Goal: Transaction & Acquisition: Purchase product/service

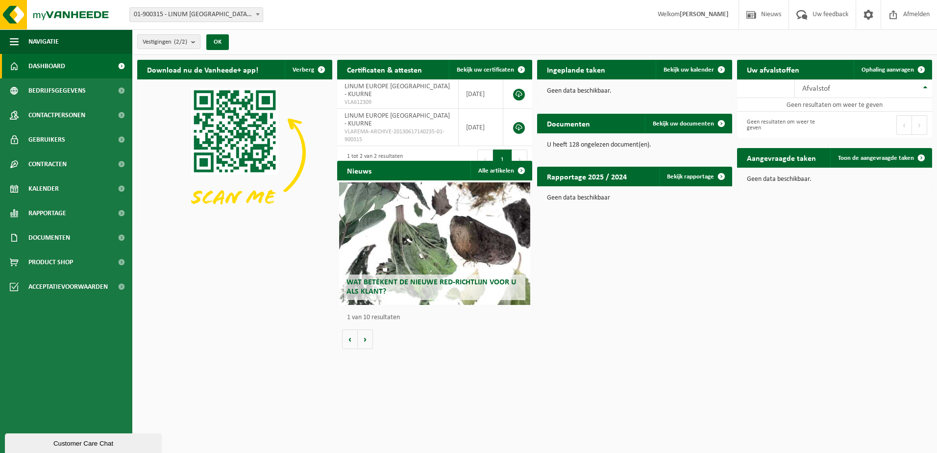
click at [254, 14] on span at bounding box center [258, 14] width 10 height 13
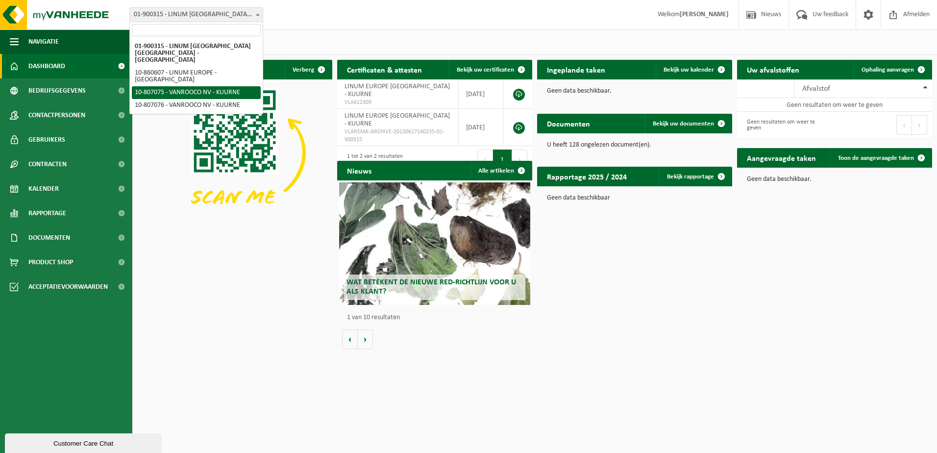
select select "35227"
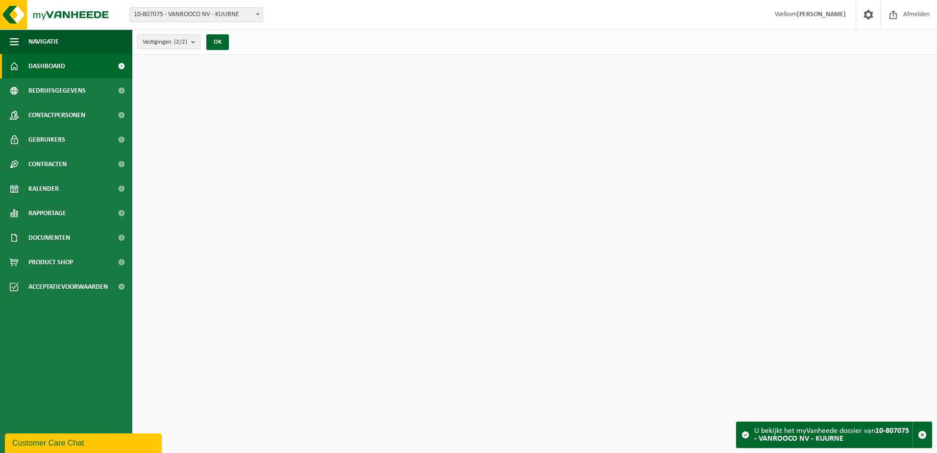
click at [185, 42] on count "(2/2)" at bounding box center [180, 42] width 13 height 6
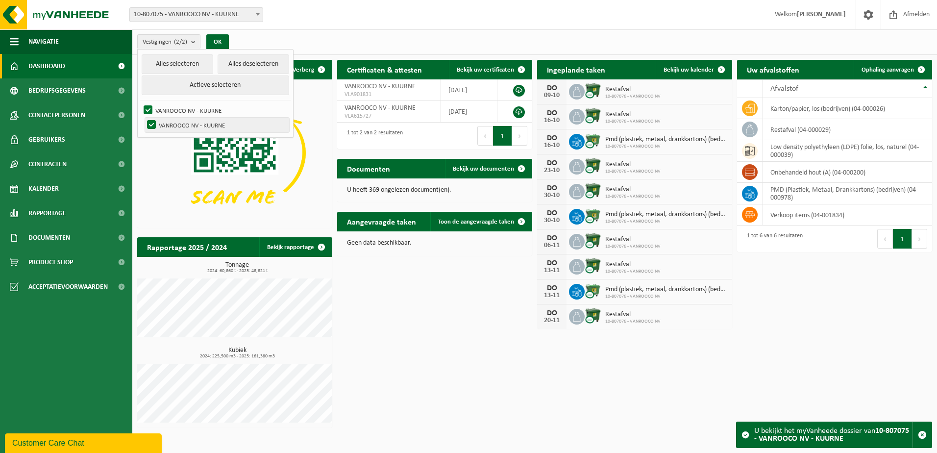
click at [208, 122] on label "VANROOCO NV - KUURNE" at bounding box center [217, 125] width 144 height 15
click at [144, 118] on input "VANROOCO NV - KUURNE" at bounding box center [143, 117] width 0 height 0
click at [231, 84] on button "Actieve selecteren" at bounding box center [216, 85] width 148 height 20
checkbox input "true"
drag, startPoint x: 479, startPoint y: 322, endPoint x: 482, endPoint y: 315, distance: 7.0
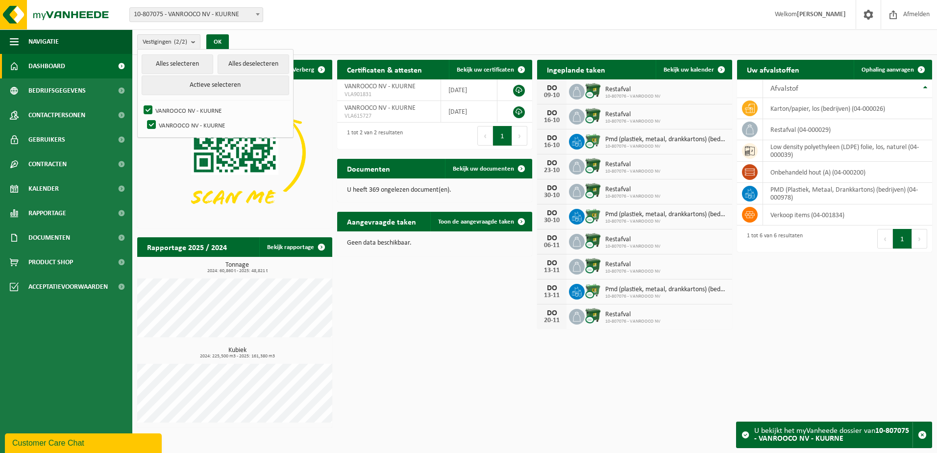
click at [481, 317] on div "Download nu de Vanheede+ app! Verberg Certificaten & attesten Bekijk uw certifi…" at bounding box center [535, 243] width 800 height 377
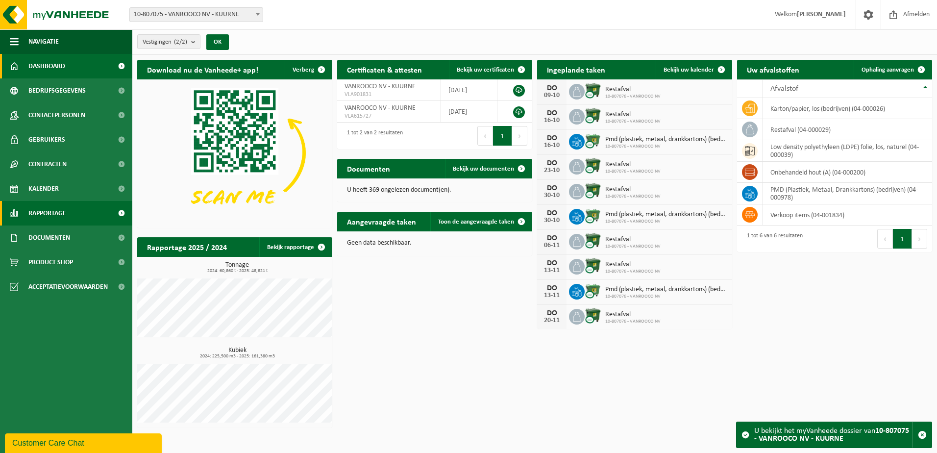
click at [50, 209] on span "Rapportage" at bounding box center [47, 213] width 38 height 25
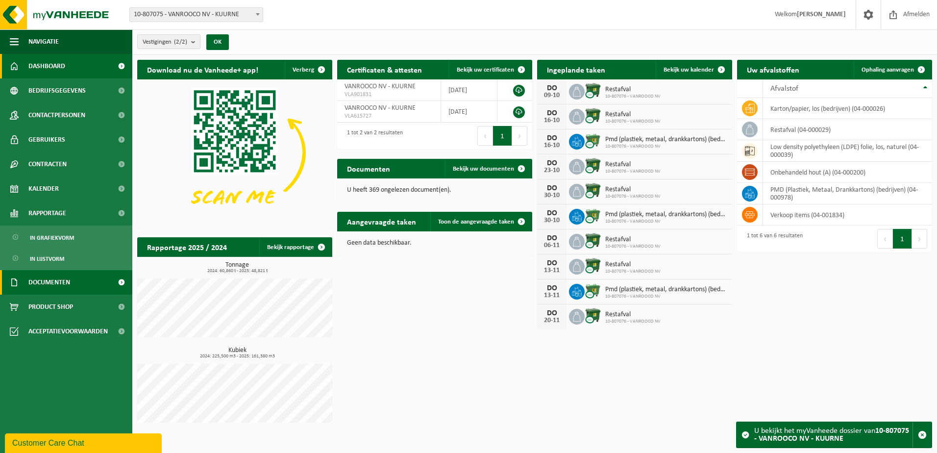
click at [54, 281] on span "Documenten" at bounding box center [49, 282] width 42 height 25
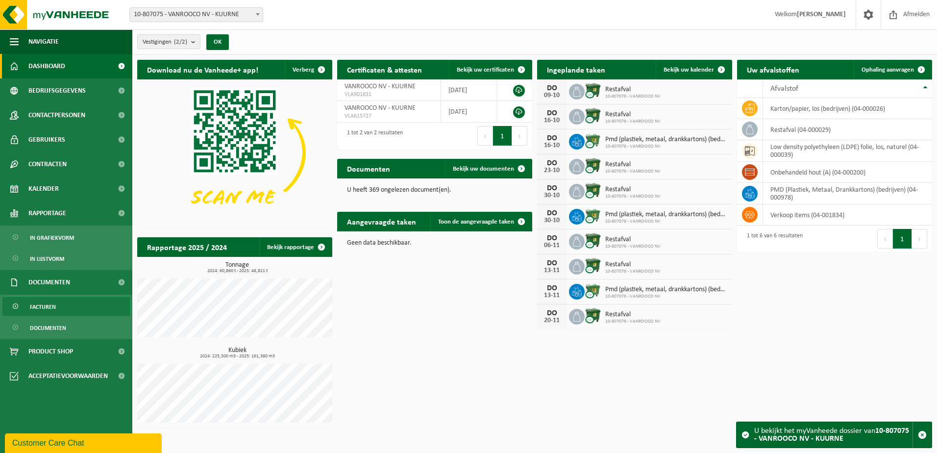
click at [51, 301] on span "Facturen" at bounding box center [43, 307] width 26 height 19
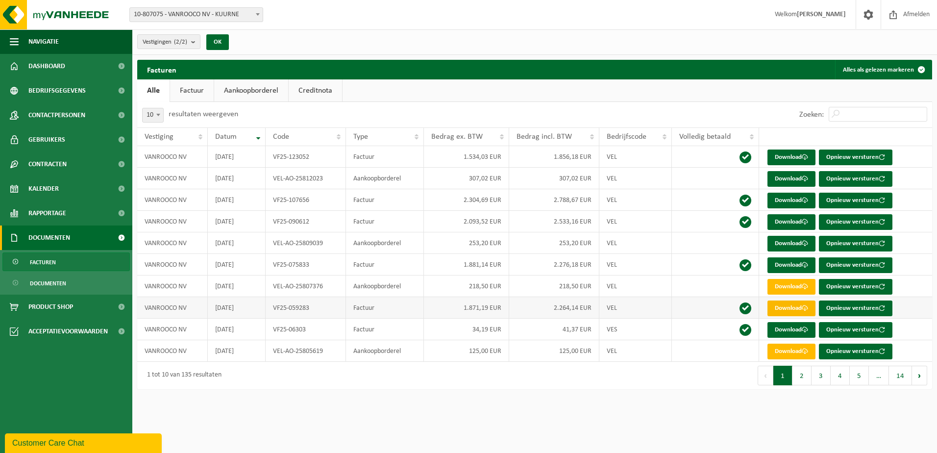
click at [797, 309] on link "Download" at bounding box center [792, 308] width 48 height 16
click at [42, 304] on span "Product Shop" at bounding box center [50, 307] width 45 height 25
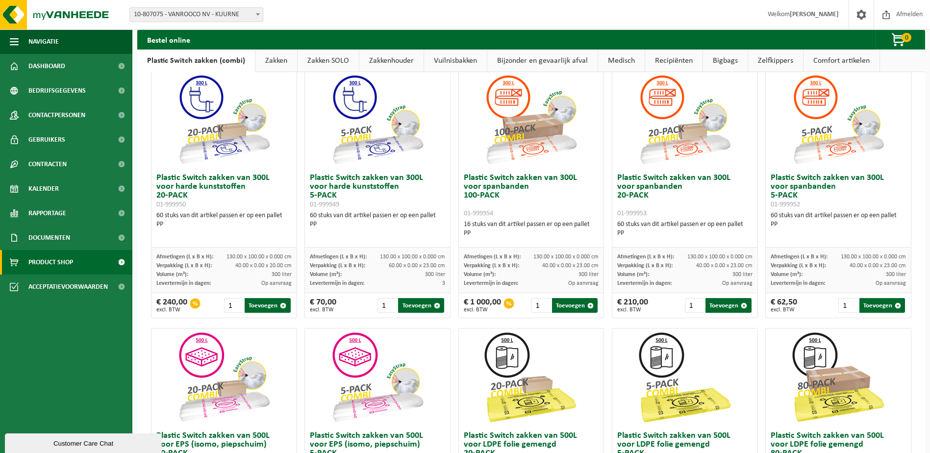
scroll to position [49, 0]
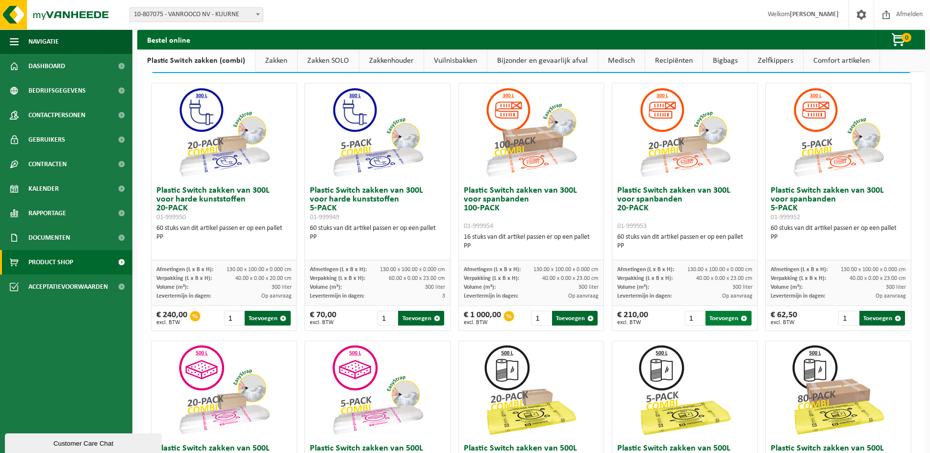
click at [713, 321] on button "Toevoegen" at bounding box center [728, 318] width 46 height 15
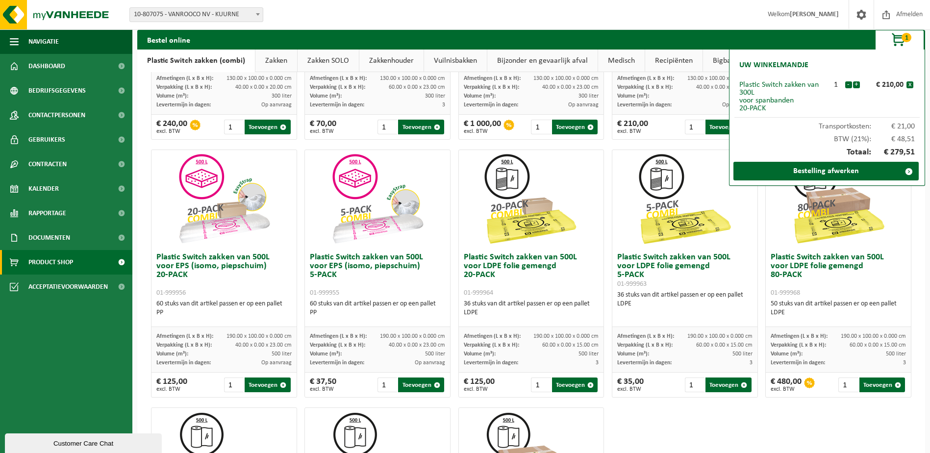
scroll to position [245, 0]
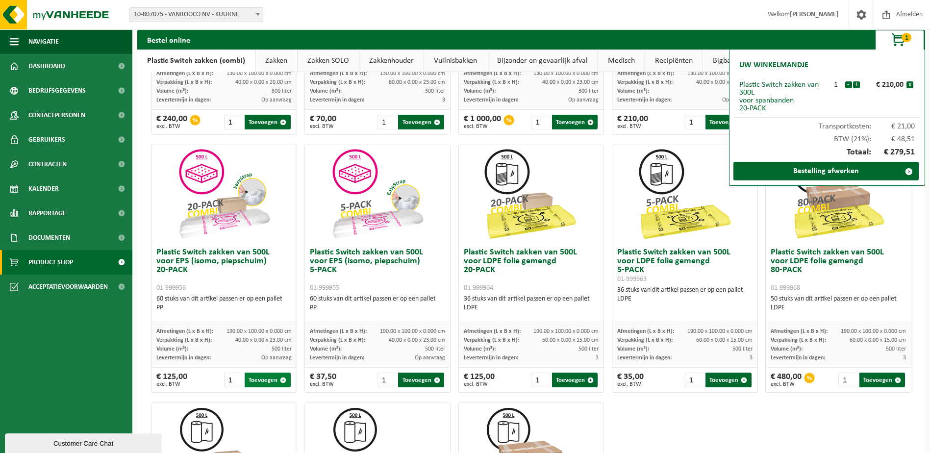
click at [262, 380] on button "Toevoegen" at bounding box center [268, 380] width 46 height 15
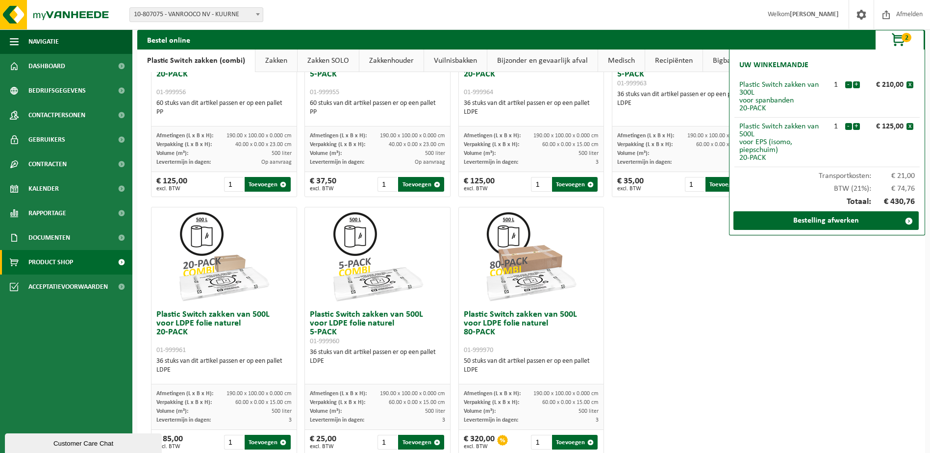
scroll to position [467, 0]
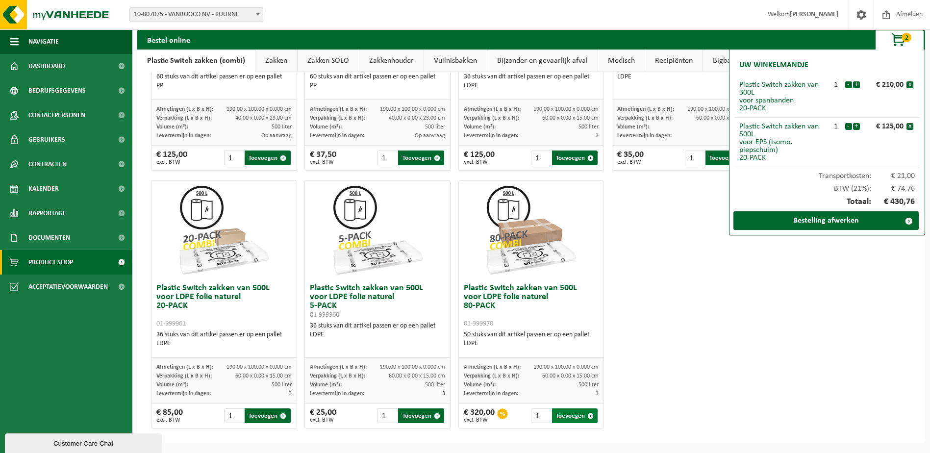
click at [563, 415] on button "Toevoegen" at bounding box center [575, 415] width 46 height 15
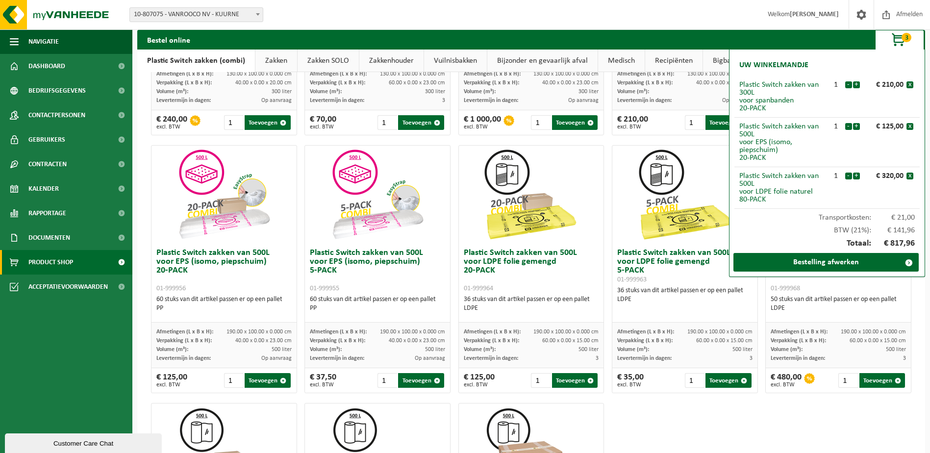
scroll to position [222, 0]
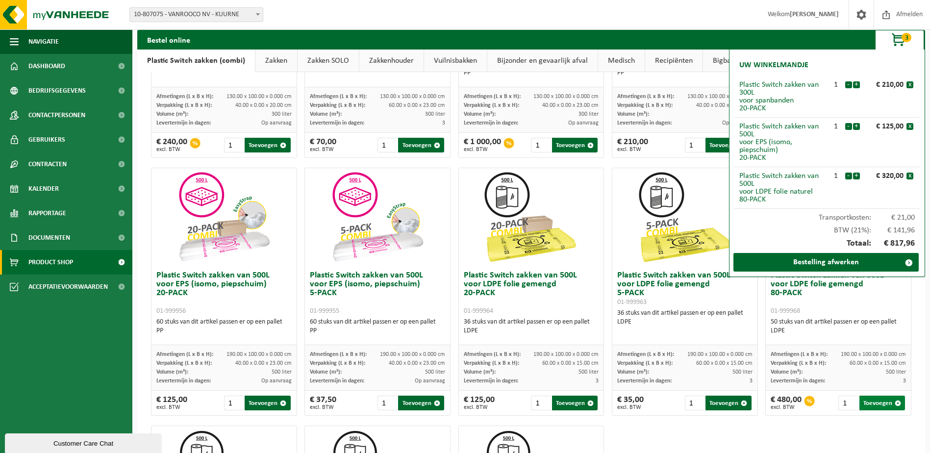
click at [866, 404] on button "Toevoegen" at bounding box center [882, 403] width 46 height 15
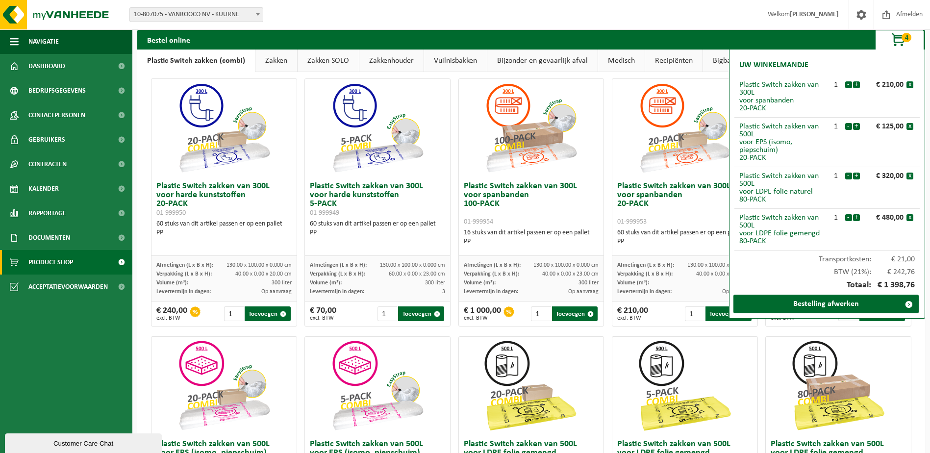
scroll to position [0, 0]
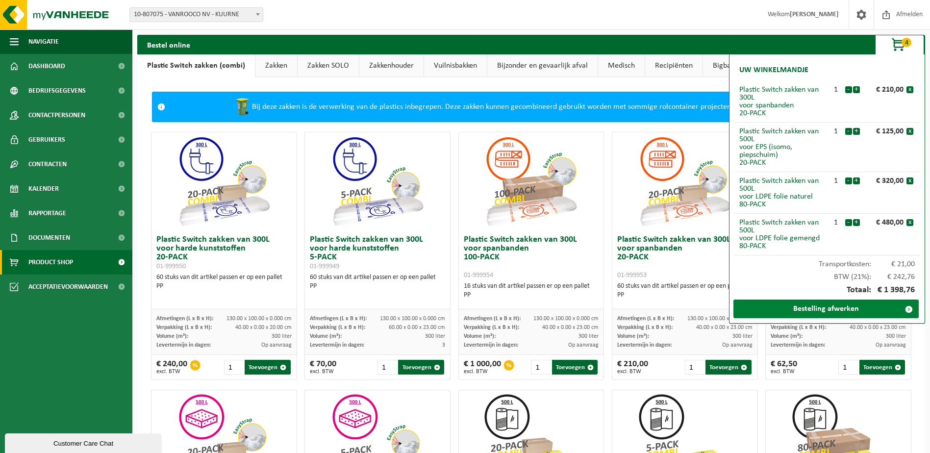
click at [837, 305] on link "Bestelling afwerken" at bounding box center [825, 308] width 185 height 19
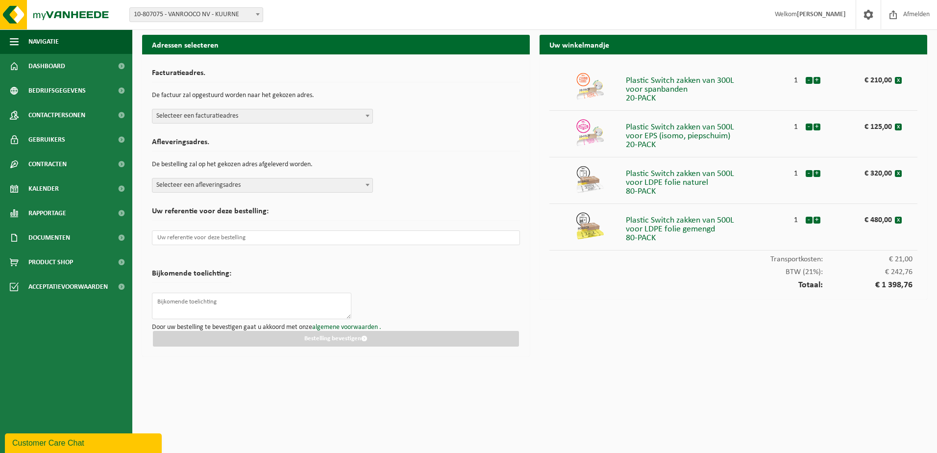
click at [369, 118] on span at bounding box center [368, 115] width 10 height 13
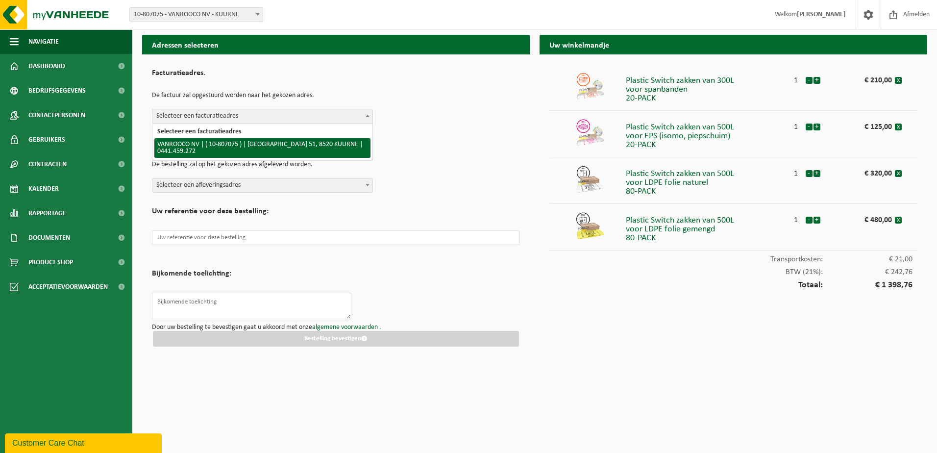
click at [435, 176] on div "Afleveringsadres. De bestelling zal op het gekozen adres afgeleverd worden. Sel…" at bounding box center [336, 162] width 368 height 59
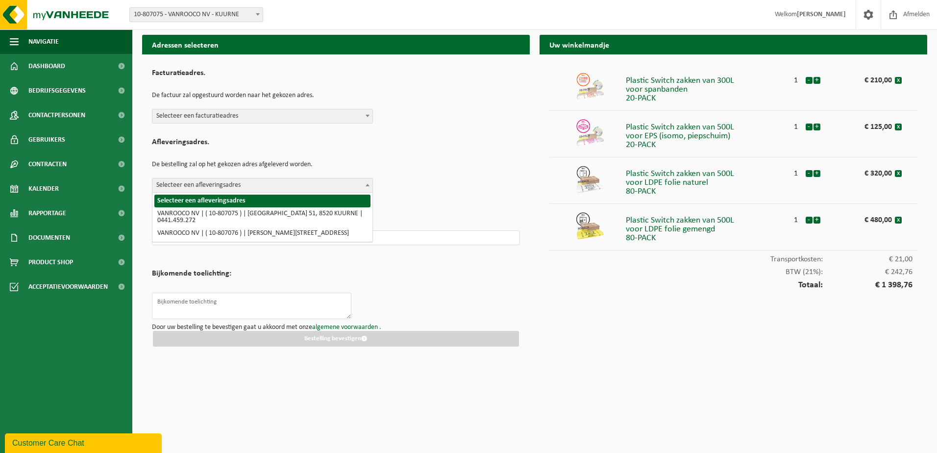
click at [367, 184] on b at bounding box center [368, 185] width 4 height 2
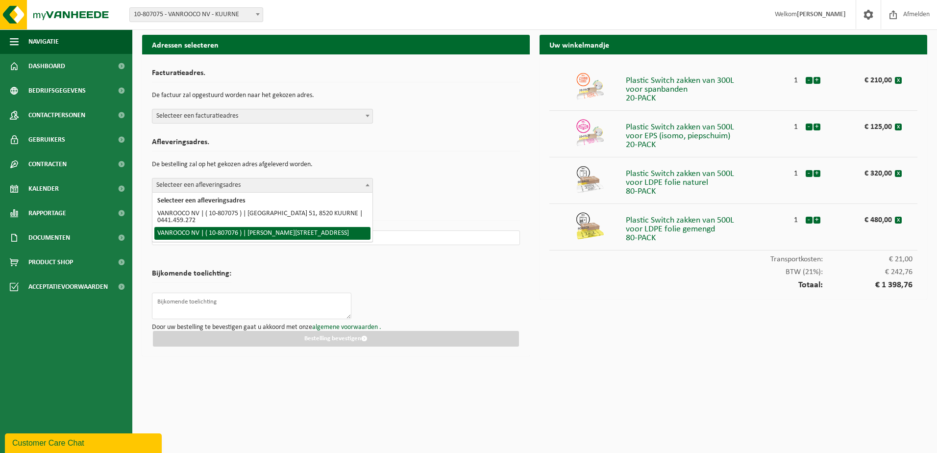
select select "35228"
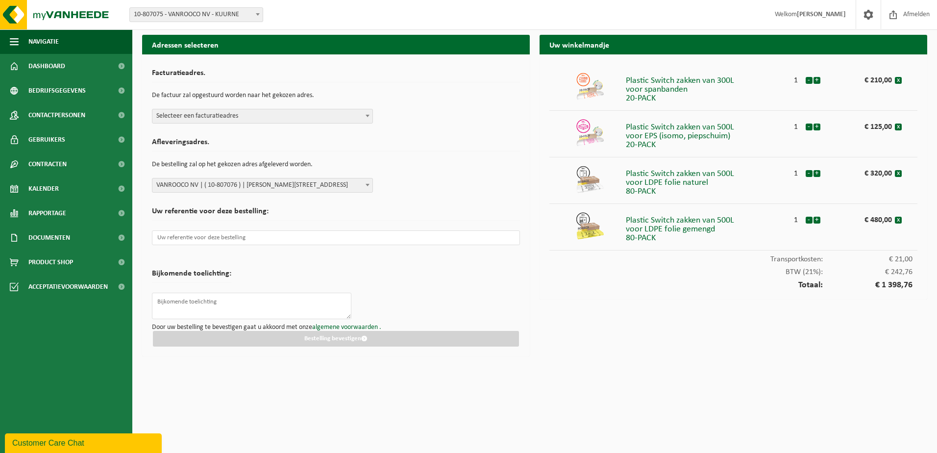
click at [367, 120] on span at bounding box center [368, 115] width 10 height 13
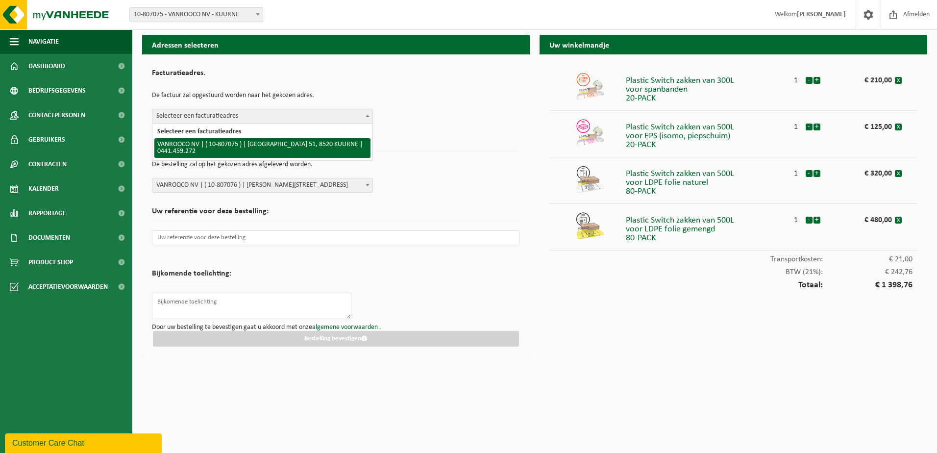
drag, startPoint x: 352, startPoint y: 145, endPoint x: 362, endPoint y: 187, distance: 43.2
select select "35227"
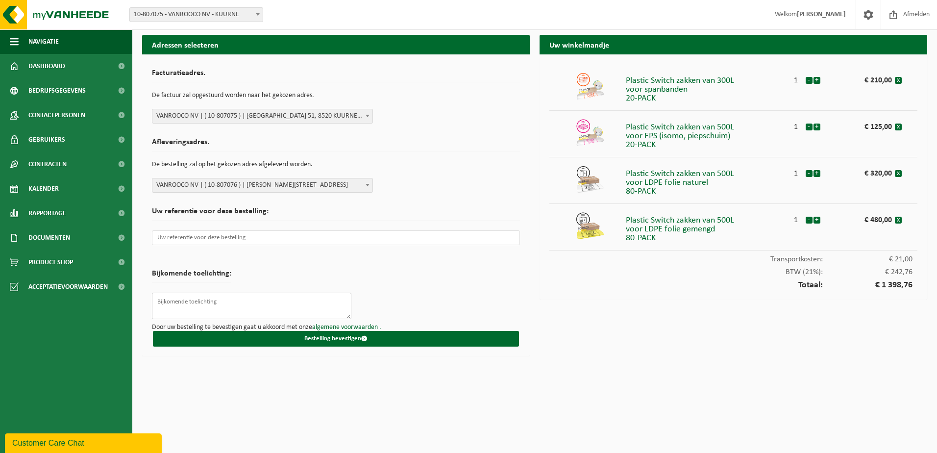
drag, startPoint x: 272, startPoint y: 305, endPoint x: 310, endPoint y: 303, distance: 38.3
click at [273, 305] on textarea at bounding box center [252, 306] width 200 height 26
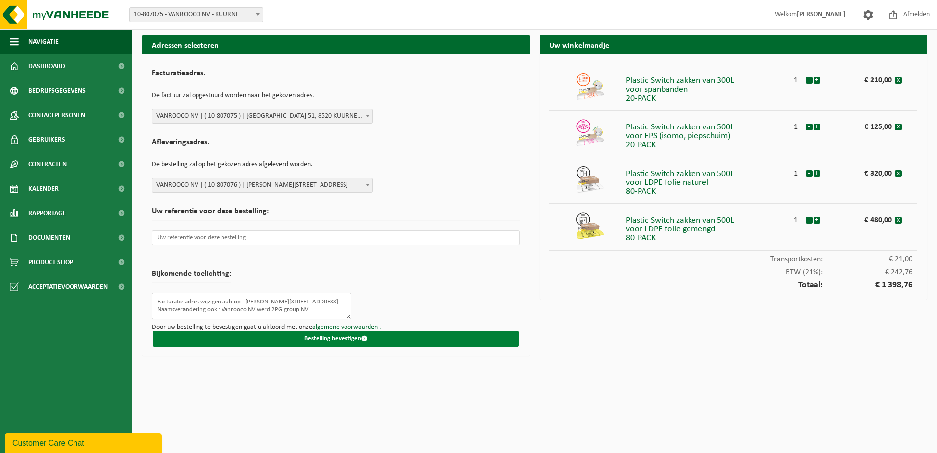
type textarea "Facturatie adres wijzigen aub op : [PERSON_NAME][STREET_ADDRESS]. Naamsverander…"
click at [349, 338] on button "Bestelling bevestigen" at bounding box center [336, 339] width 366 height 16
